Goal: Check status: Check status

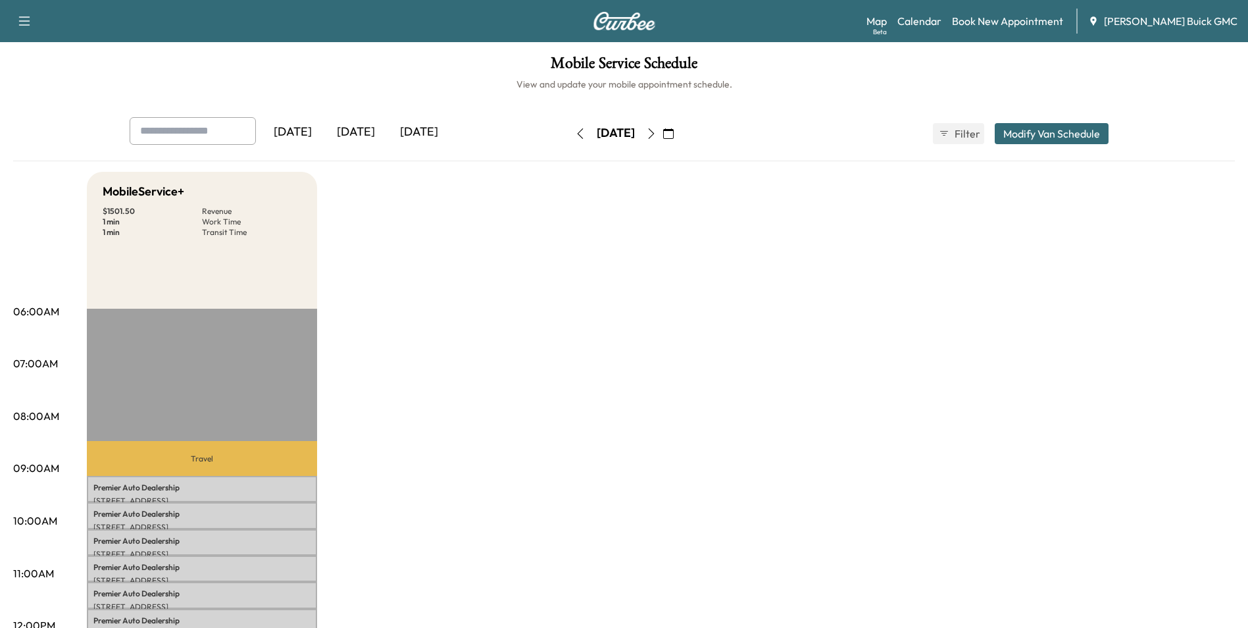
click at [360, 132] on div "[DATE]" at bounding box center [355, 132] width 63 height 30
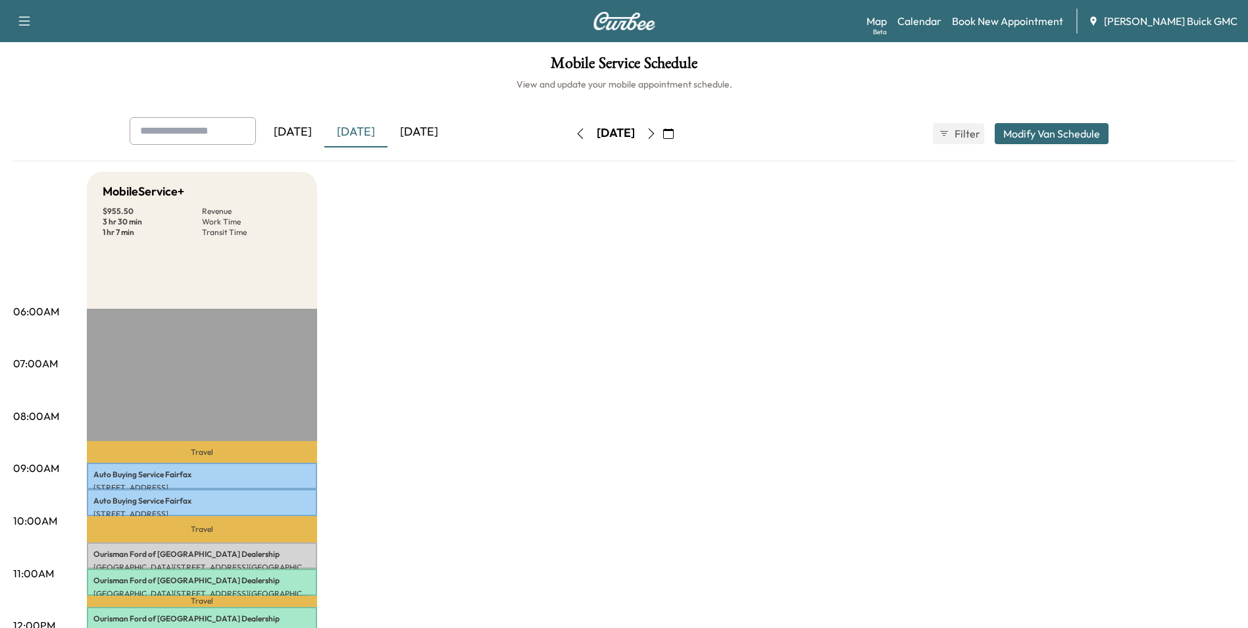
click at [575, 132] on icon "button" at bounding box center [580, 133] width 11 height 11
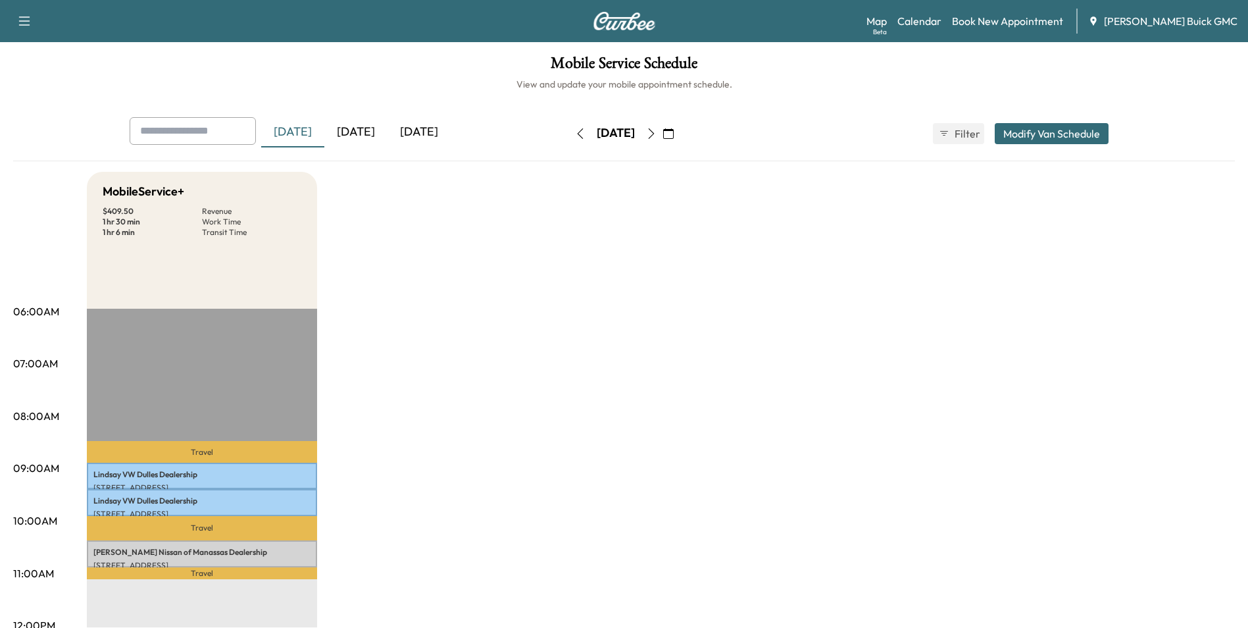
click at [575, 132] on icon "button" at bounding box center [580, 133] width 11 height 11
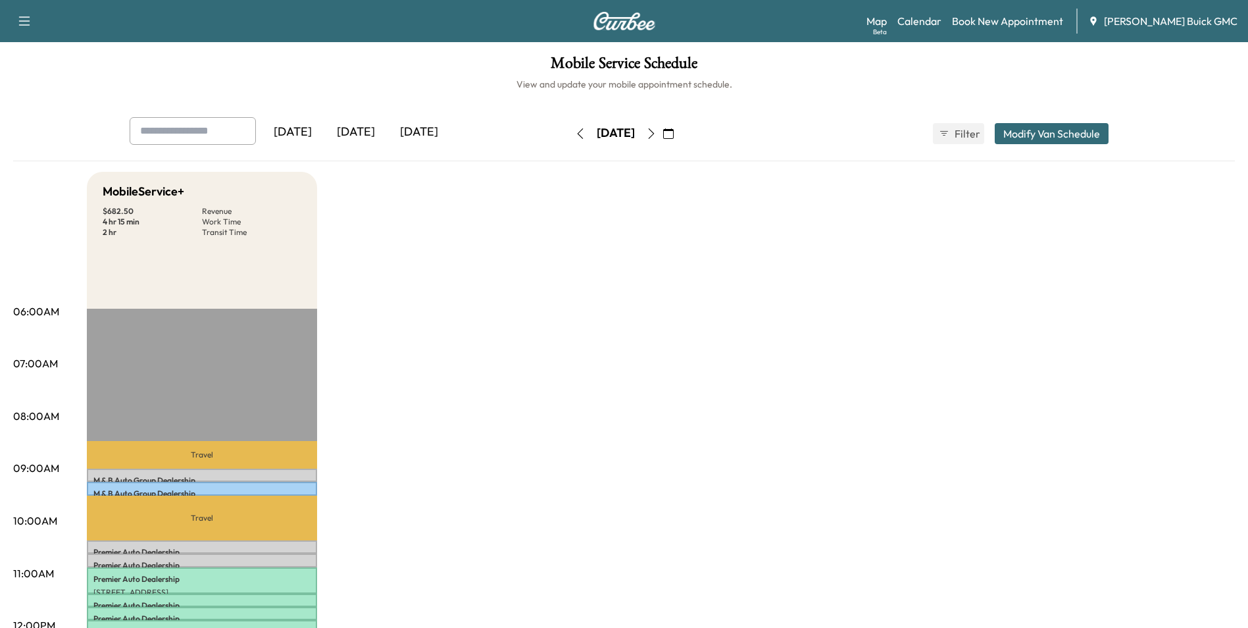
click at [657, 132] on icon "button" at bounding box center [651, 133] width 11 height 11
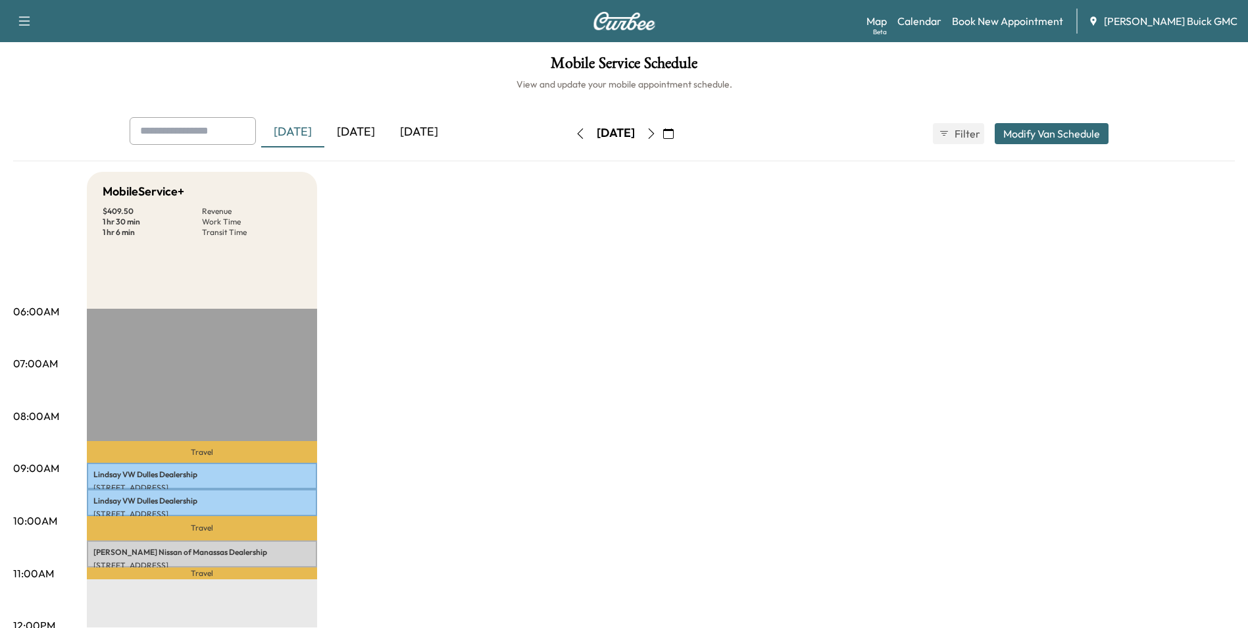
click at [657, 132] on icon "button" at bounding box center [651, 133] width 11 height 11
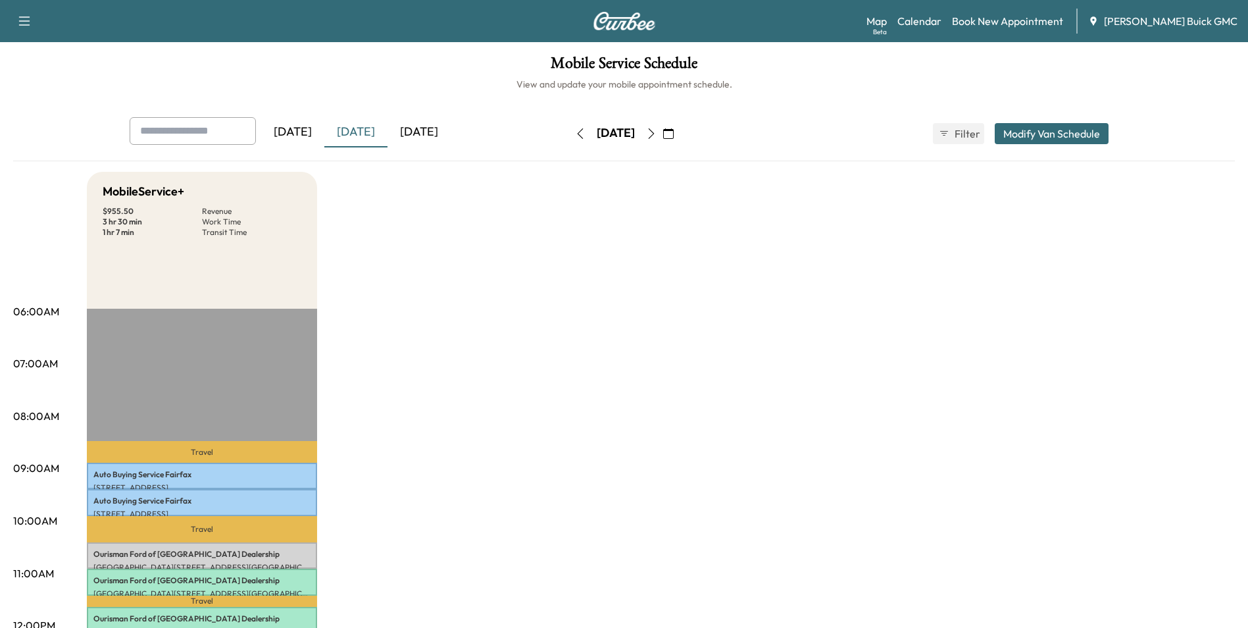
click at [657, 132] on icon "button" at bounding box center [651, 133] width 11 height 11
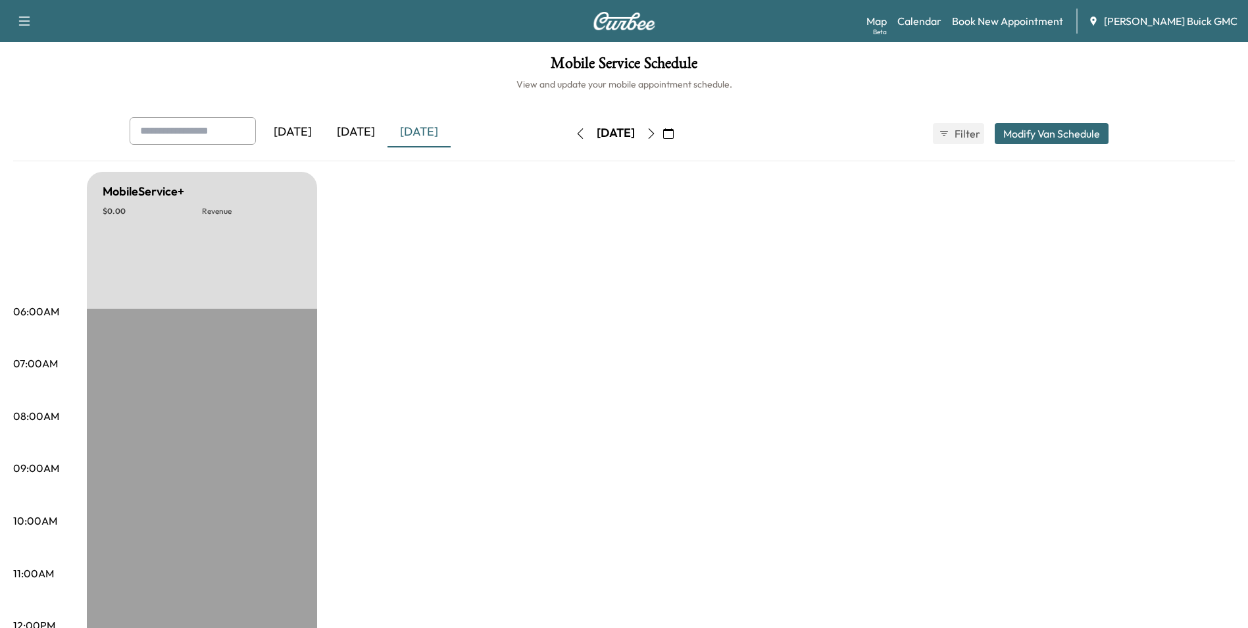
click at [657, 129] on icon "button" at bounding box center [651, 133] width 11 height 11
click at [657, 130] on icon "button" at bounding box center [651, 133] width 11 height 11
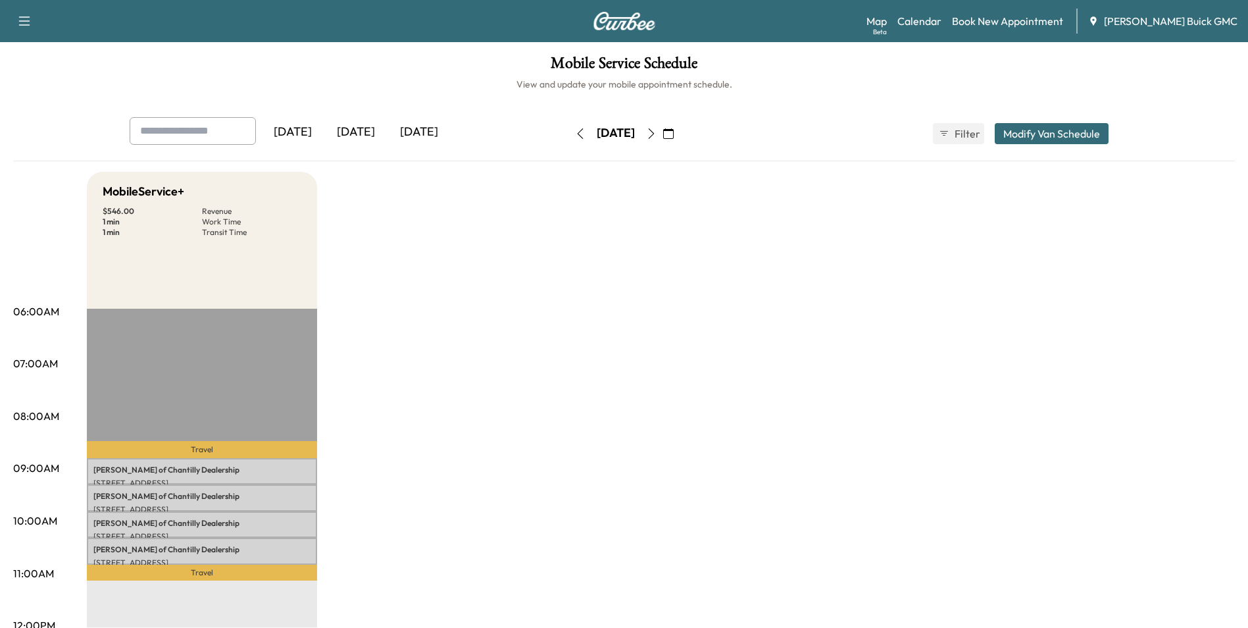
click at [657, 131] on icon "button" at bounding box center [651, 133] width 11 height 11
